Goal: Use online tool/utility: Use online tool/utility

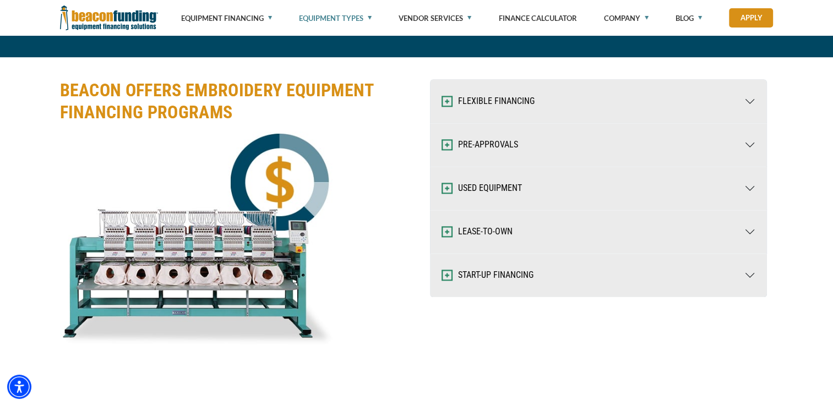
scroll to position [1417, 0]
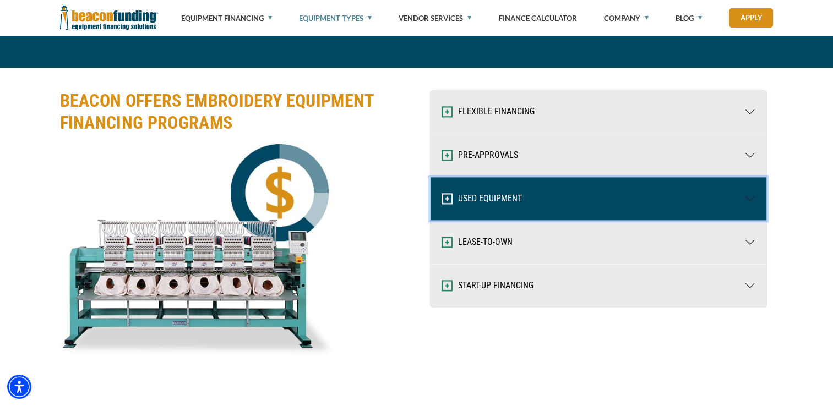
click at [575, 186] on button "USED EQUIPMENT" at bounding box center [599, 198] width 336 height 43
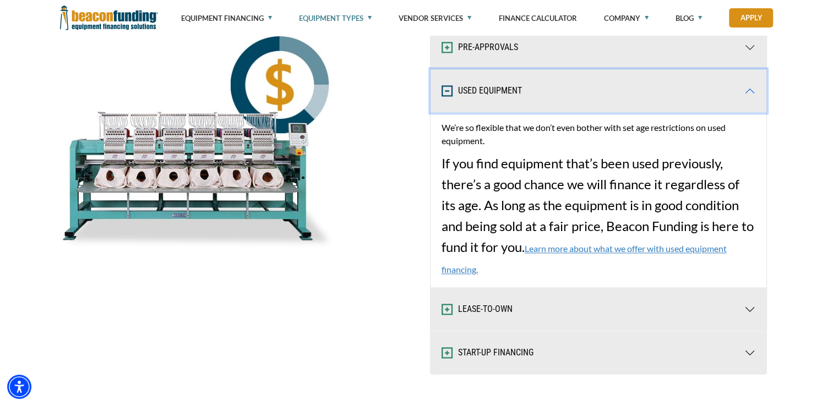
scroll to position [1614, 0]
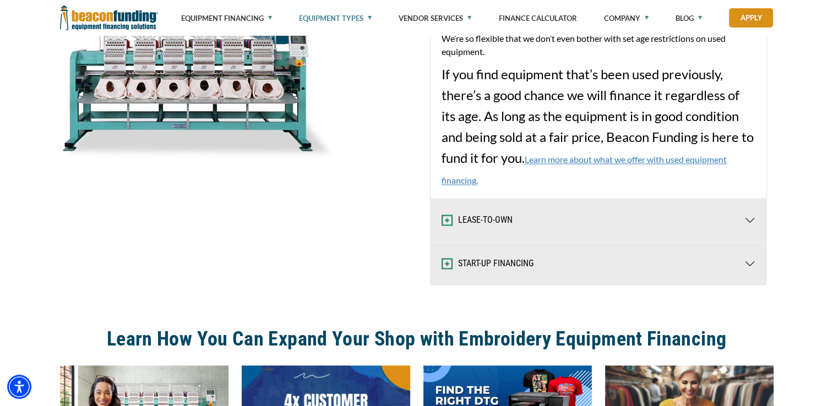
click at [635, 156] on link "Learn more about what we offer with used equipment financing." at bounding box center [584, 169] width 285 height 31
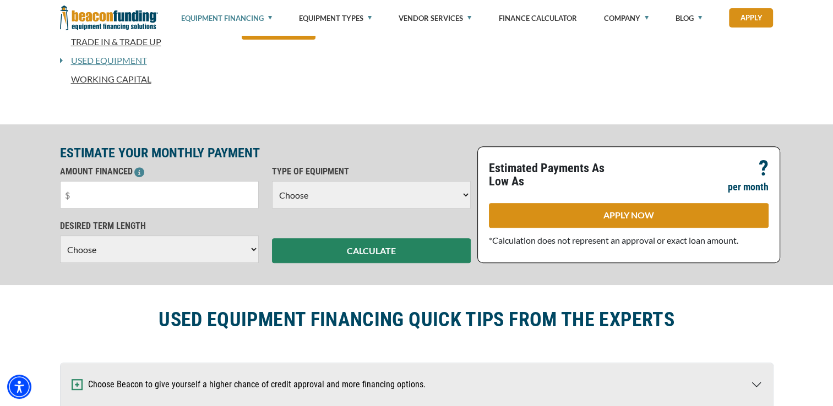
scroll to position [416, 0]
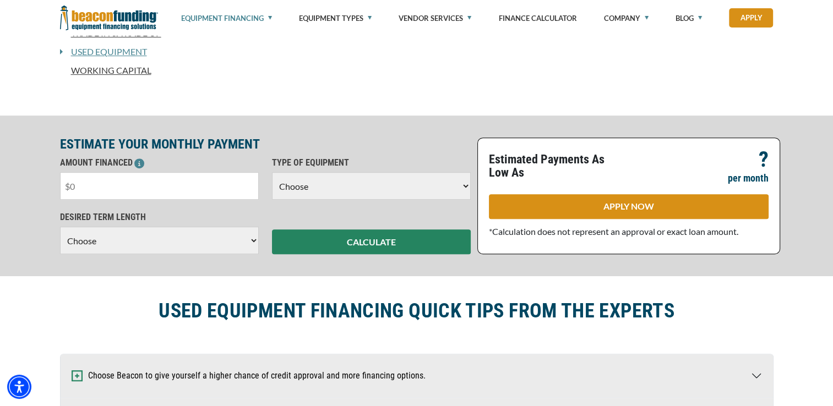
click at [150, 180] on input "text" at bounding box center [159, 186] width 199 height 28
type input "$30,000"
click at [214, 240] on select "Choose 36 Months 48 Months 60 Months" at bounding box center [159, 241] width 199 height 28
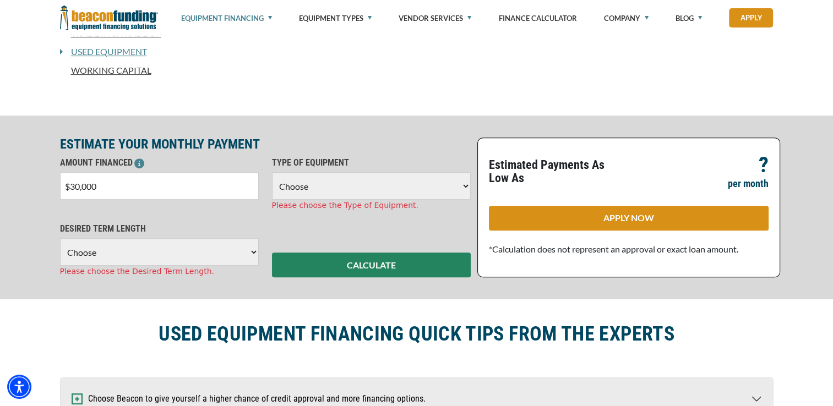
select select "60"
click at [60, 238] on select "Choose 36 Months 48 Months 60 Months" at bounding box center [159, 252] width 199 height 28
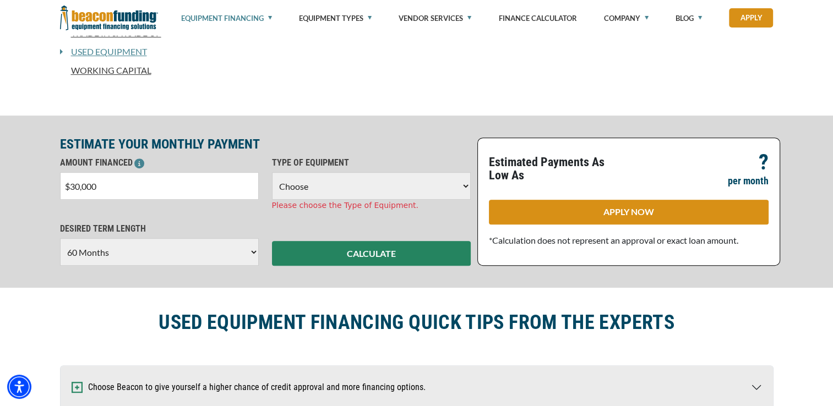
click at [321, 180] on select "Choose Backhoe Boom/Bucket Truck Chipper Commercial Mower Crane DTG/DTF Printin…" at bounding box center [371, 186] width 199 height 28
select select "1"
click at [272, 172] on select "Choose Backhoe Boom/Bucket Truck Chipper Commercial Mower Crane DTG/DTF Printin…" at bounding box center [371, 186] width 199 height 28
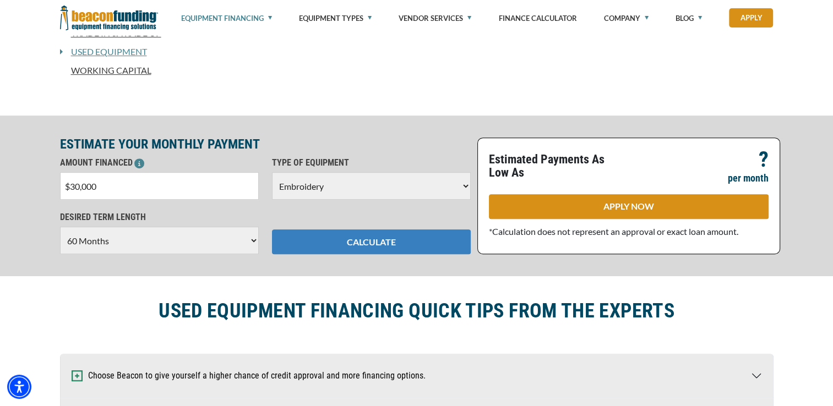
click at [389, 246] on button "CALCULATE" at bounding box center [371, 242] width 199 height 25
